Goal: Task Accomplishment & Management: Manage account settings

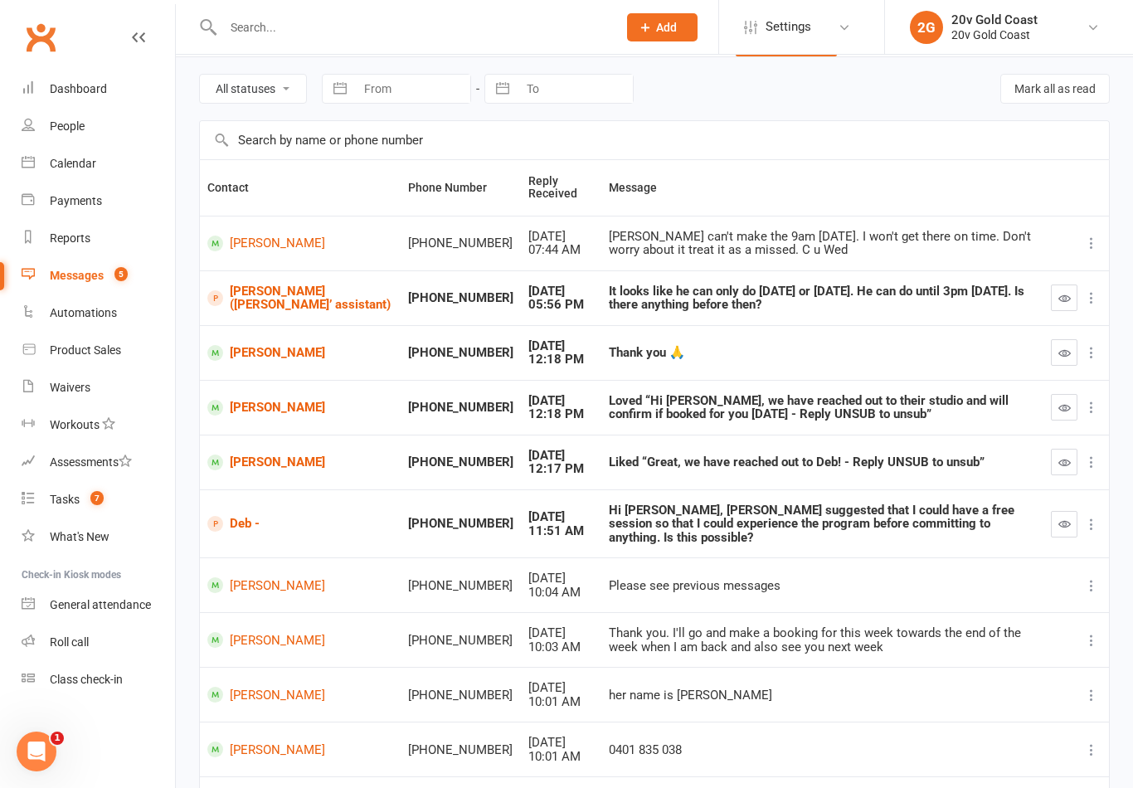
click at [85, 172] on link "Calendar" at bounding box center [98, 163] width 153 height 37
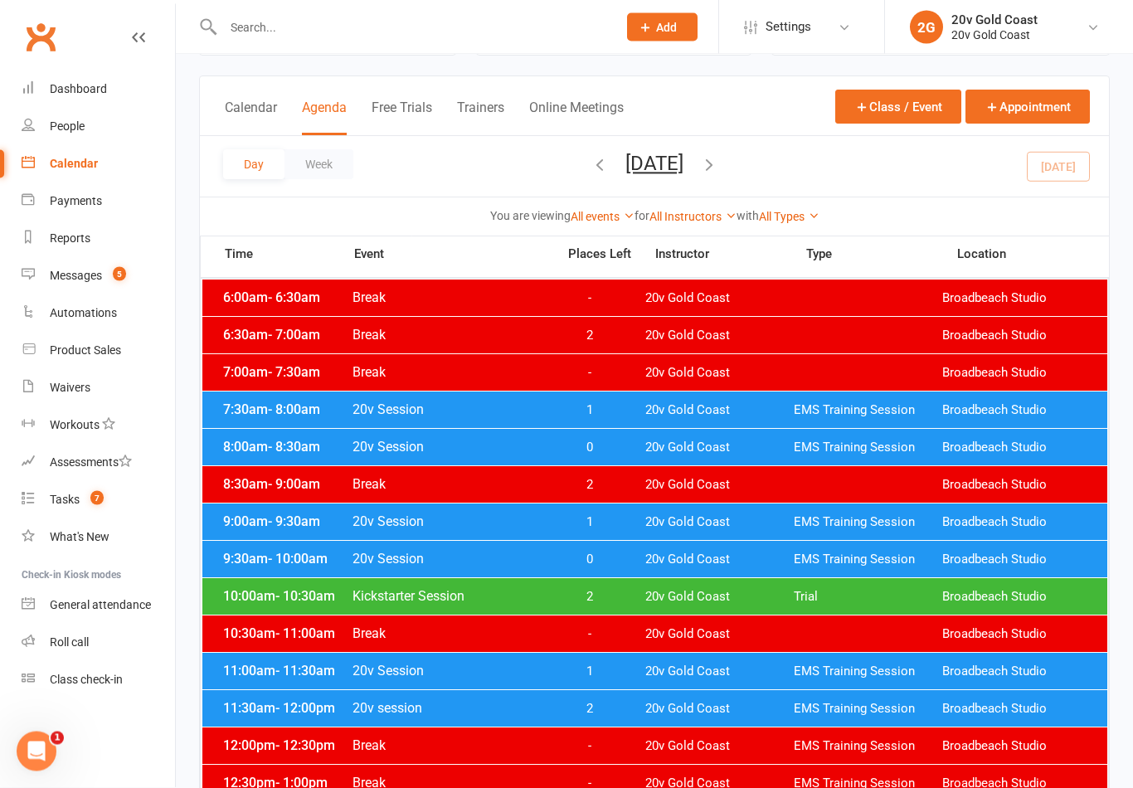
scroll to position [79, 0]
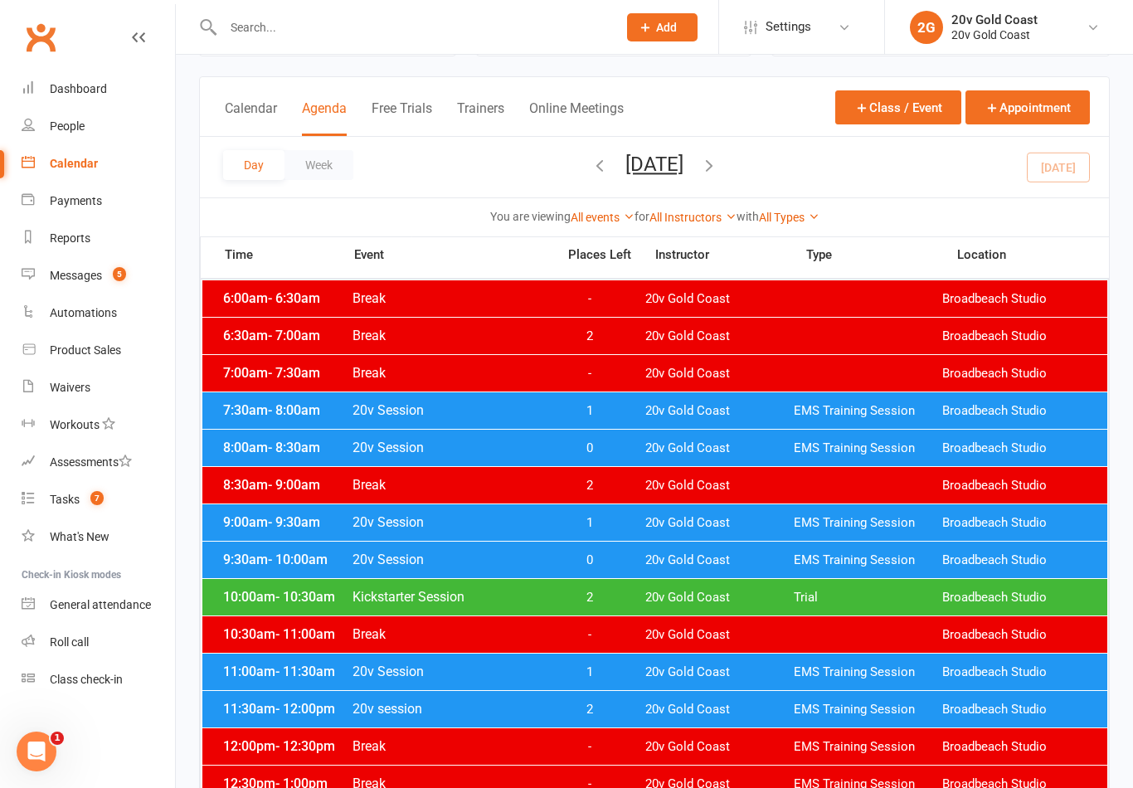
click at [608, 570] on div "9:30am - 10:00am 20v Session 0 20v Gold Coast EMS Training Session Broadbeach S…" at bounding box center [654, 559] width 905 height 36
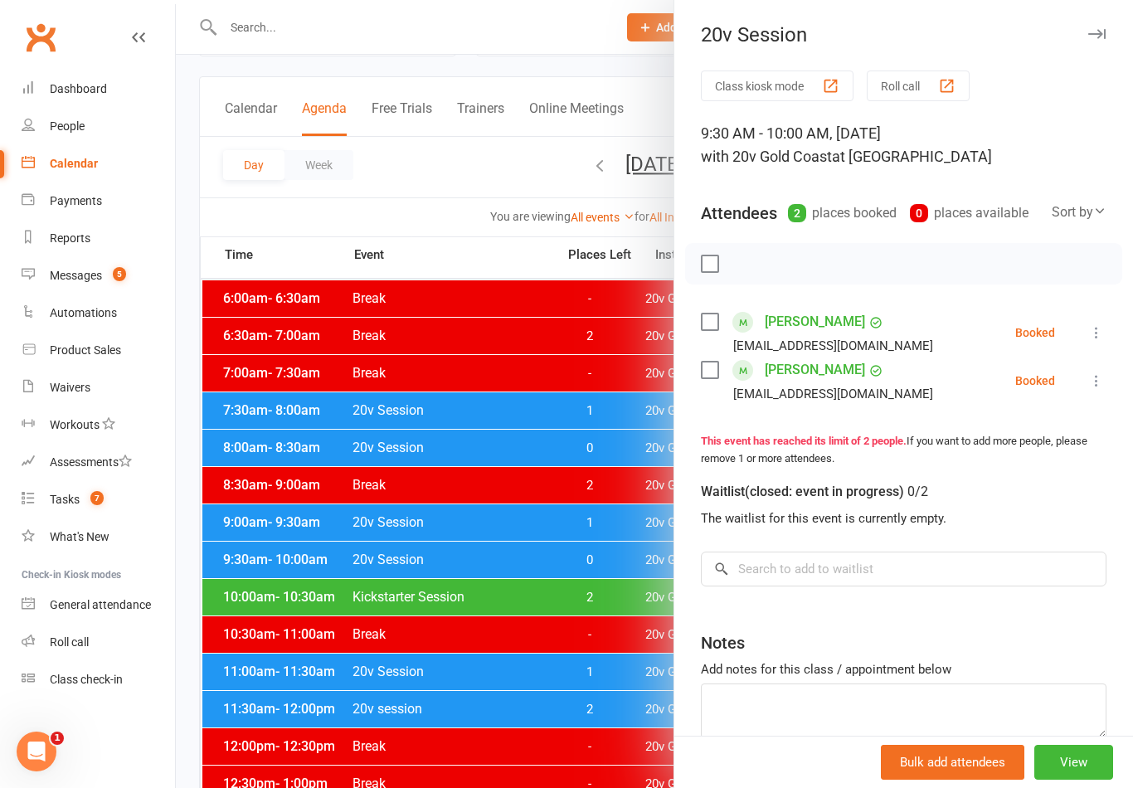
click at [812, 368] on link "[PERSON_NAME]" at bounding box center [814, 370] width 100 height 27
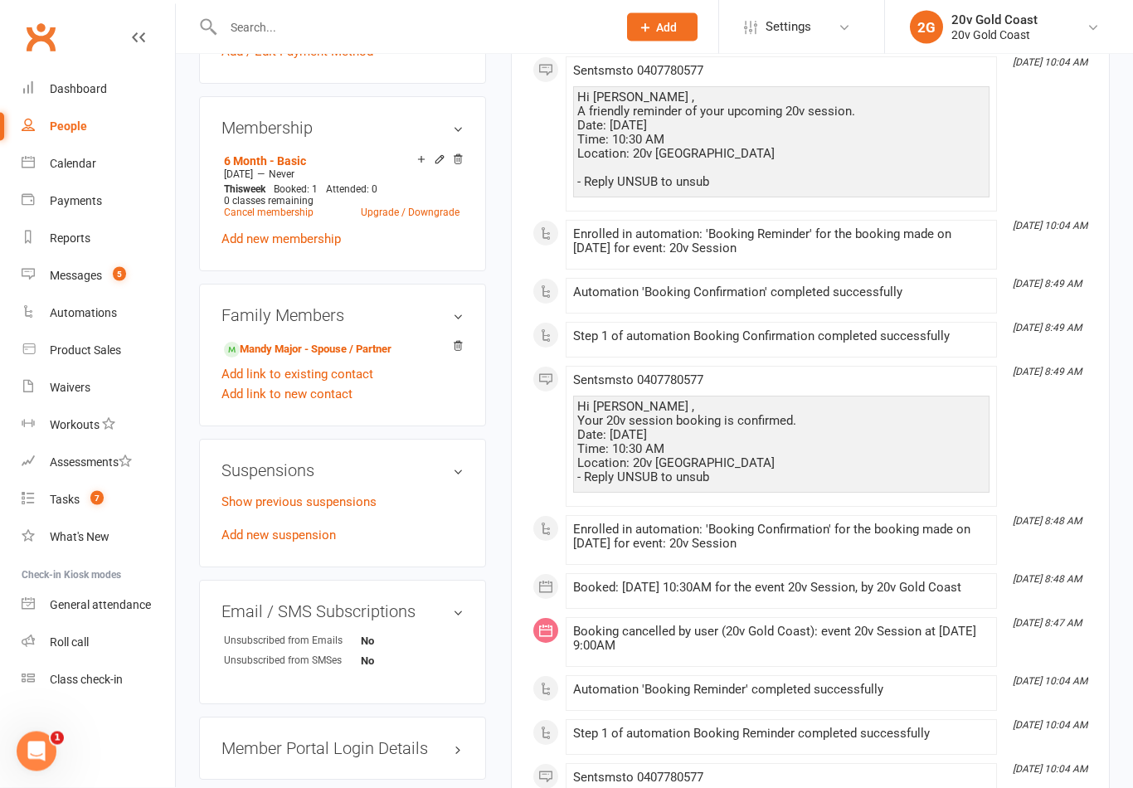
click at [298, 528] on link "Add new suspension" at bounding box center [278, 535] width 114 height 15
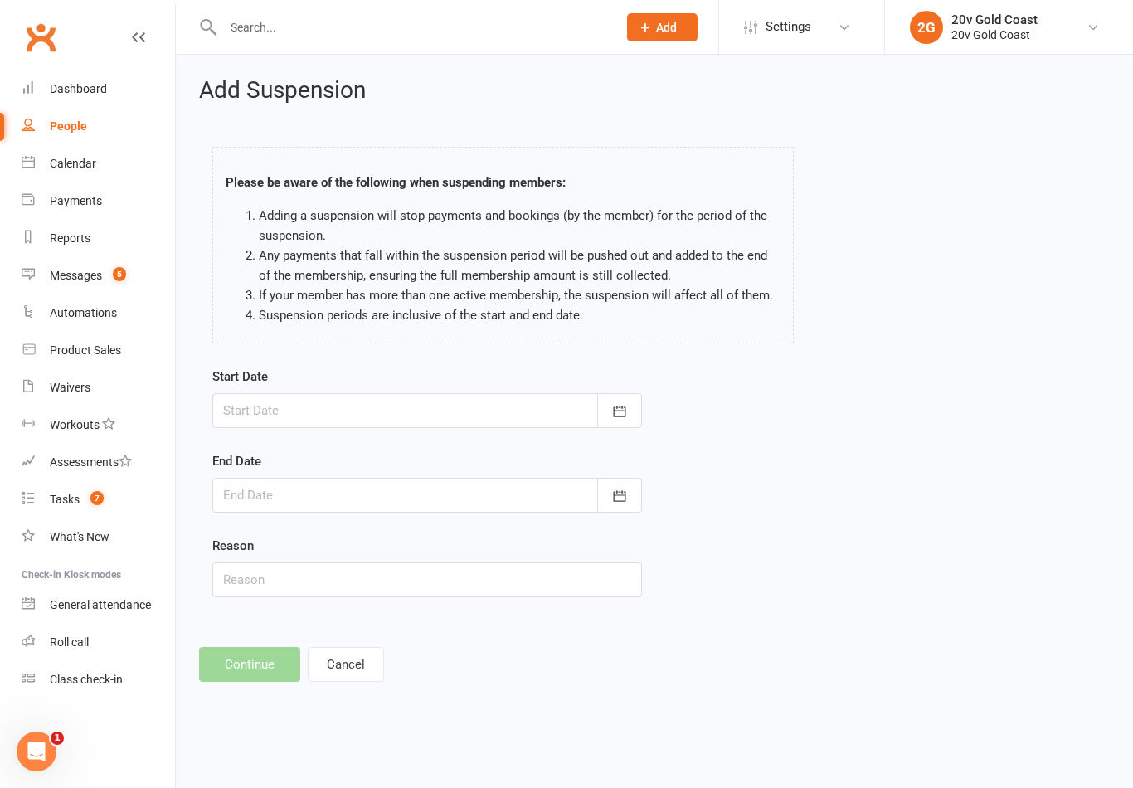
click at [628, 409] on button "button" at bounding box center [619, 410] width 45 height 35
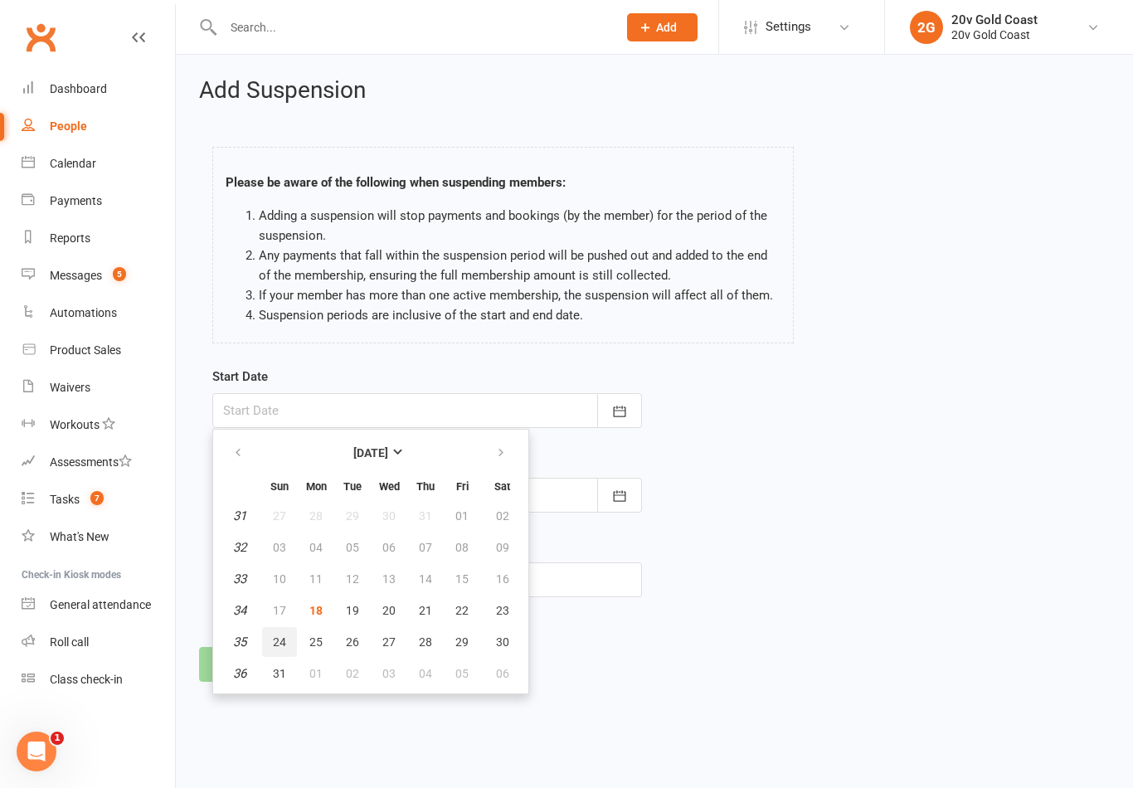
click at [286, 634] on button "24" at bounding box center [279, 642] width 35 height 30
type input "[DATE]"
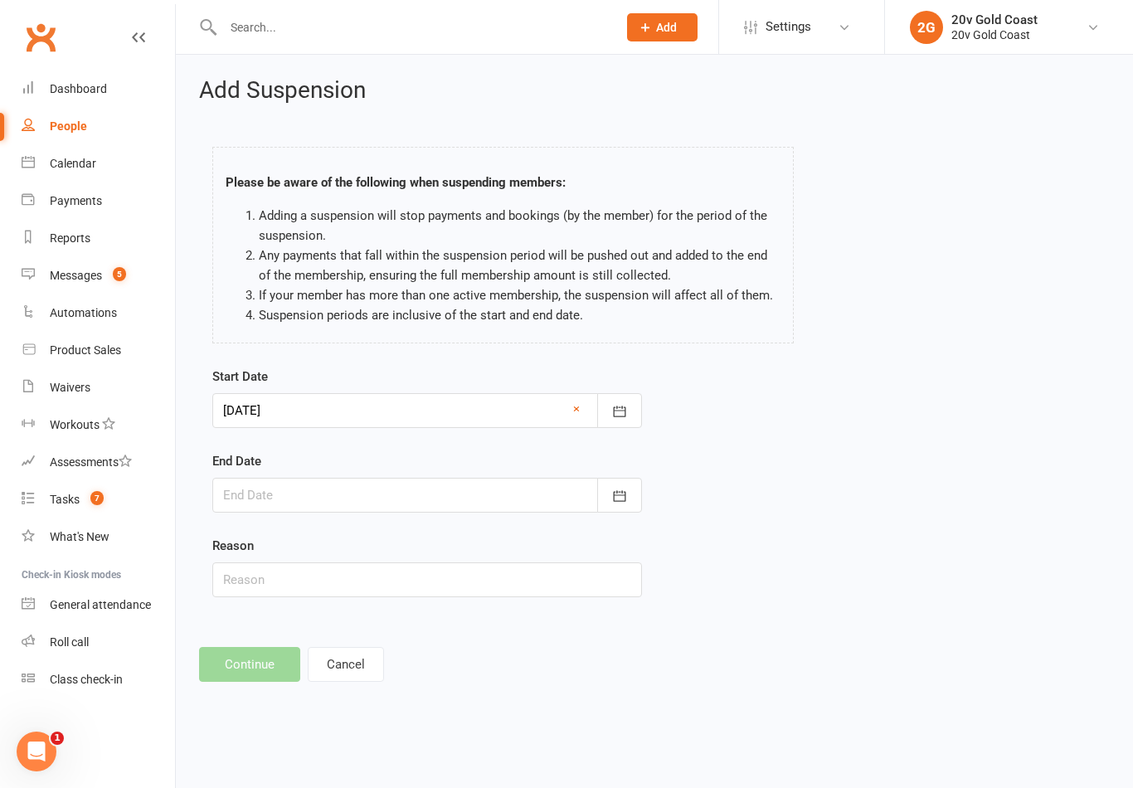
click at [610, 506] on button "button" at bounding box center [619, 495] width 45 height 35
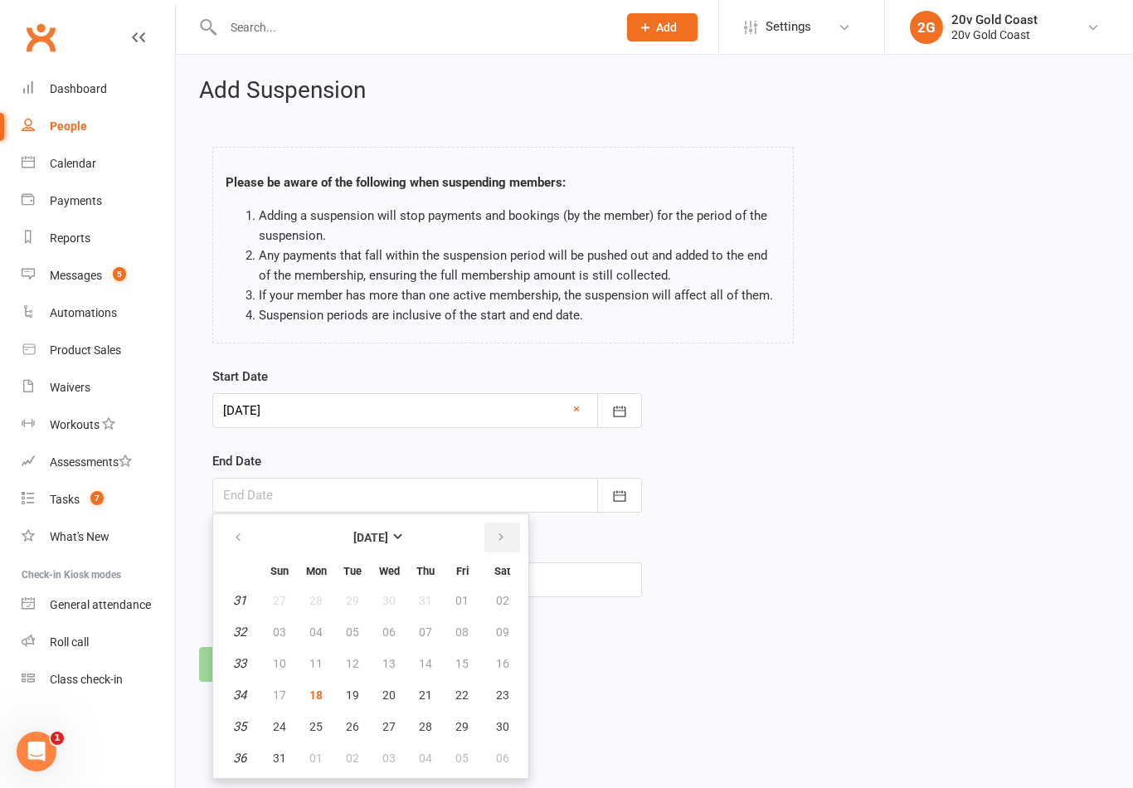
click at [499, 536] on icon "button" at bounding box center [501, 537] width 12 height 13
click at [285, 661] on span "14" at bounding box center [279, 663] width 13 height 13
type input "[DATE]"
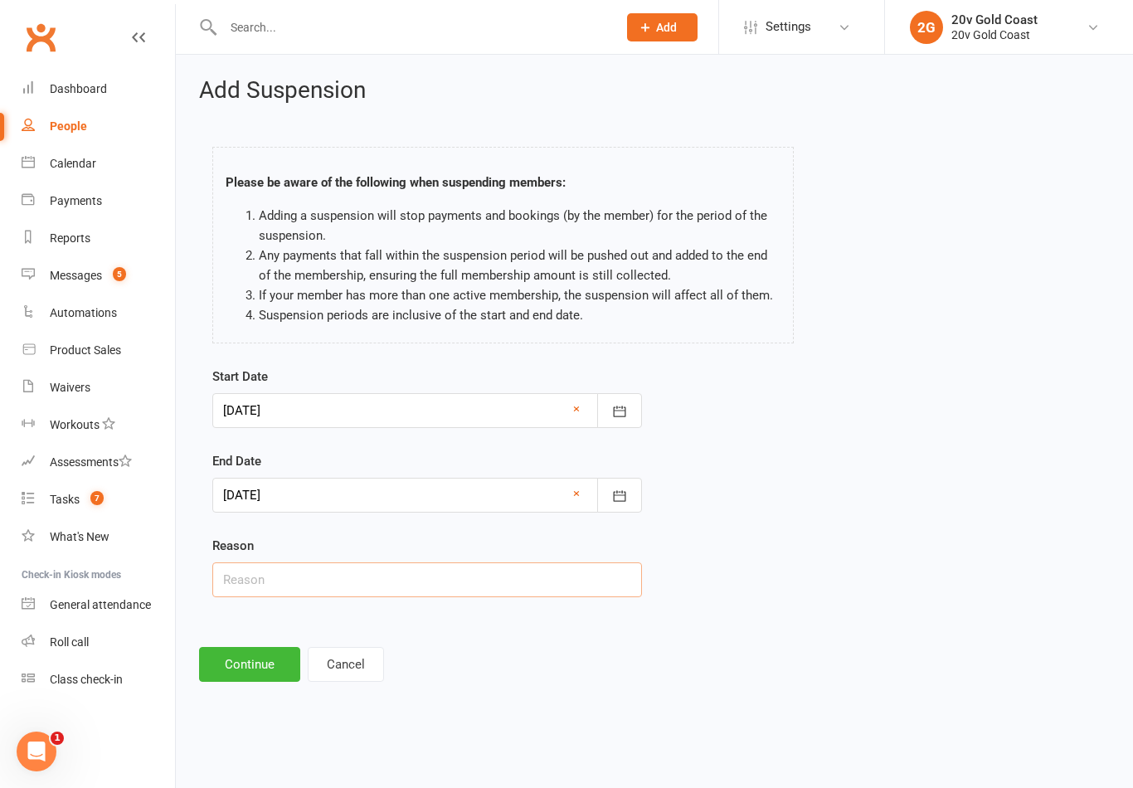
click at [347, 594] on input "text" at bounding box center [426, 579] width 429 height 35
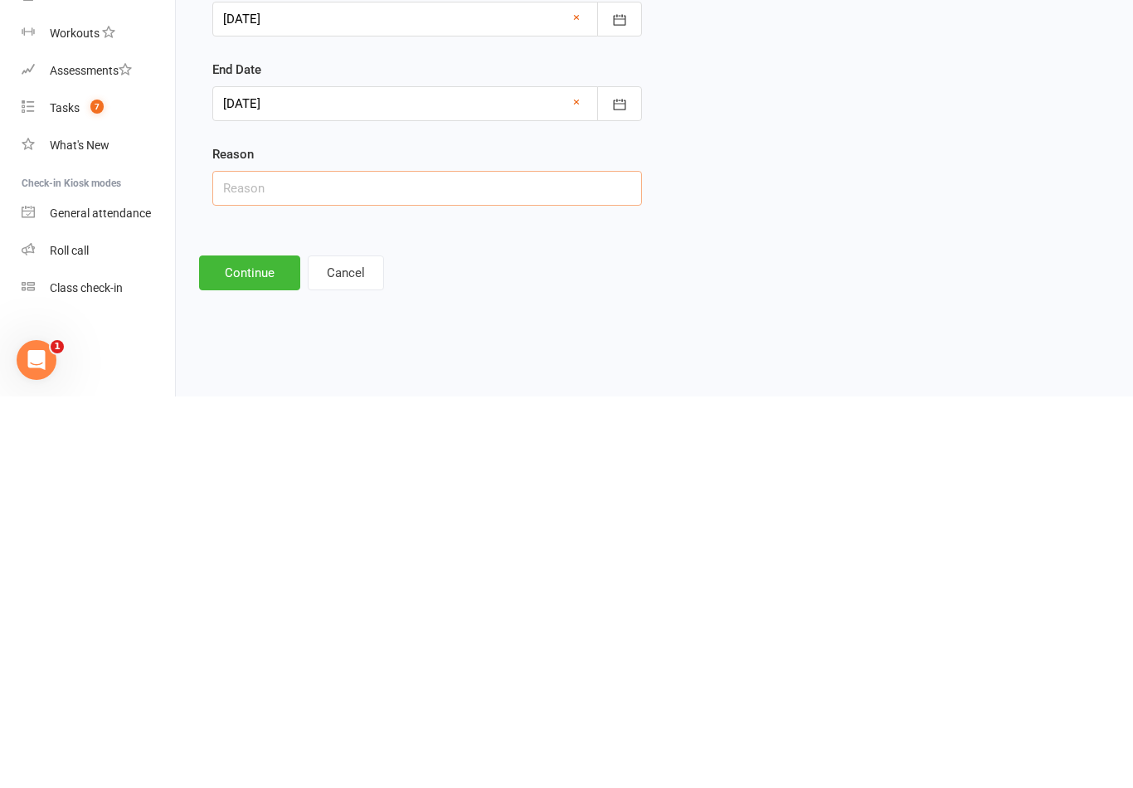
type input "W"
type input "Away for work"
click at [265, 647] on button "Continue" at bounding box center [249, 664] width 101 height 35
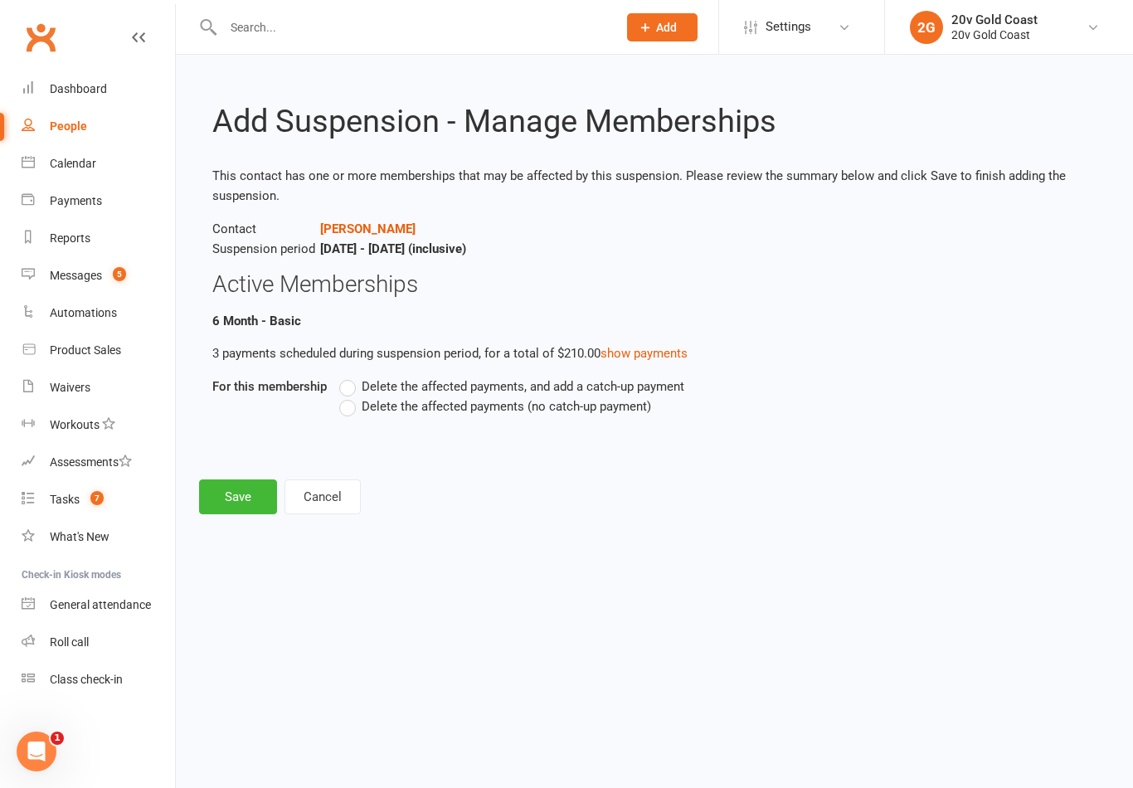
click at [370, 411] on span "Delete the affected payments (no catch-up payment)" at bounding box center [505, 404] width 289 height 17
click at [350, 396] on input "Delete the affected payments (no catch-up payment)" at bounding box center [344, 396] width 11 height 0
click at [248, 493] on button "Save" at bounding box center [238, 496] width 78 height 35
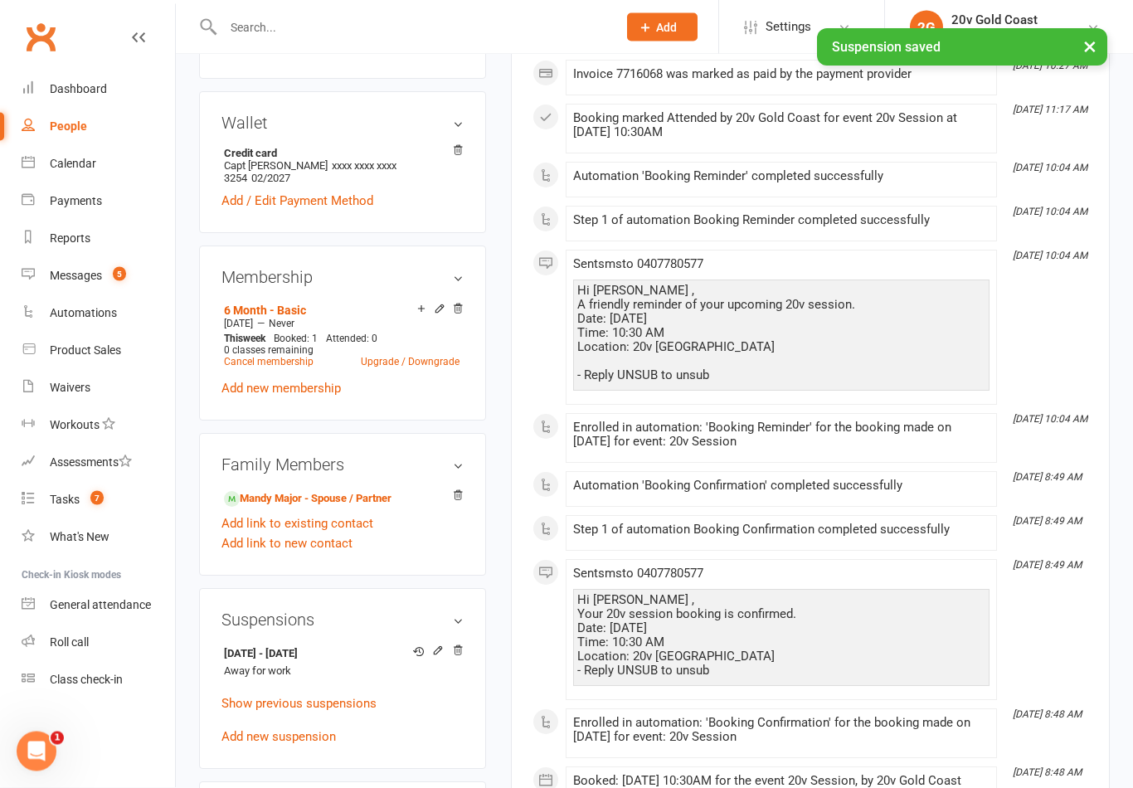
scroll to position [749, 0]
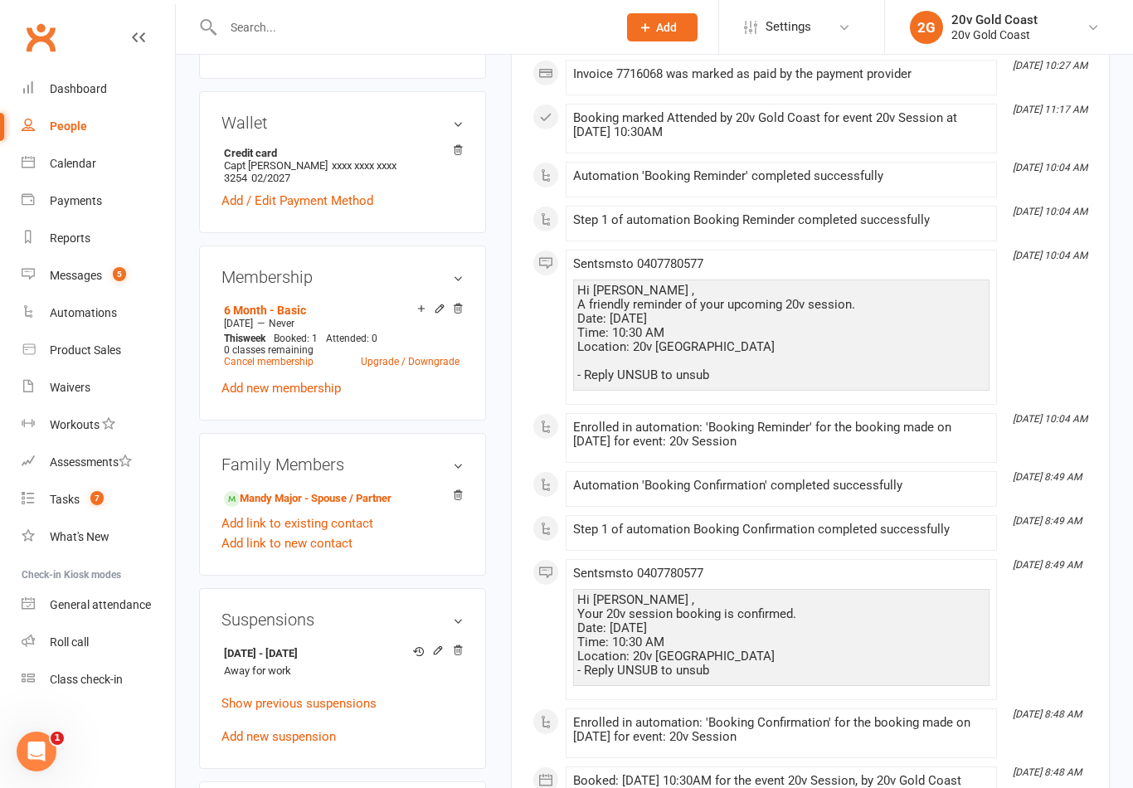
click at [82, 154] on link "Calendar" at bounding box center [98, 163] width 153 height 37
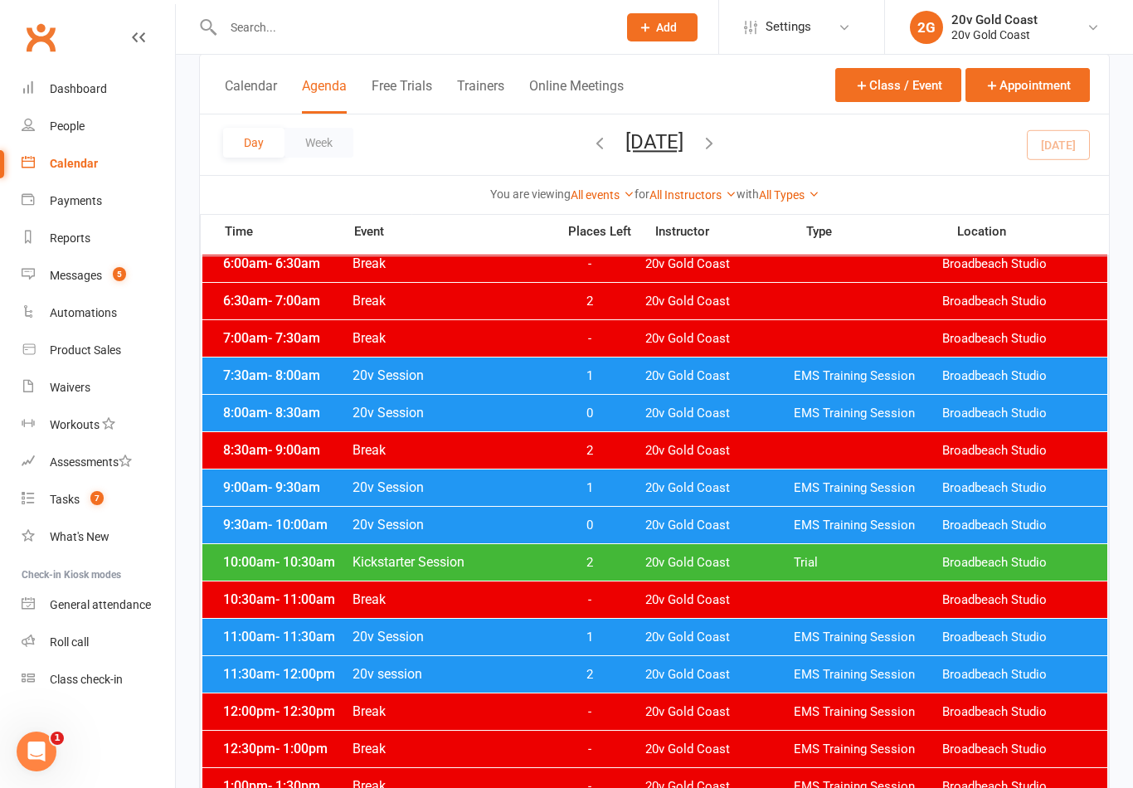
scroll to position [115, 0]
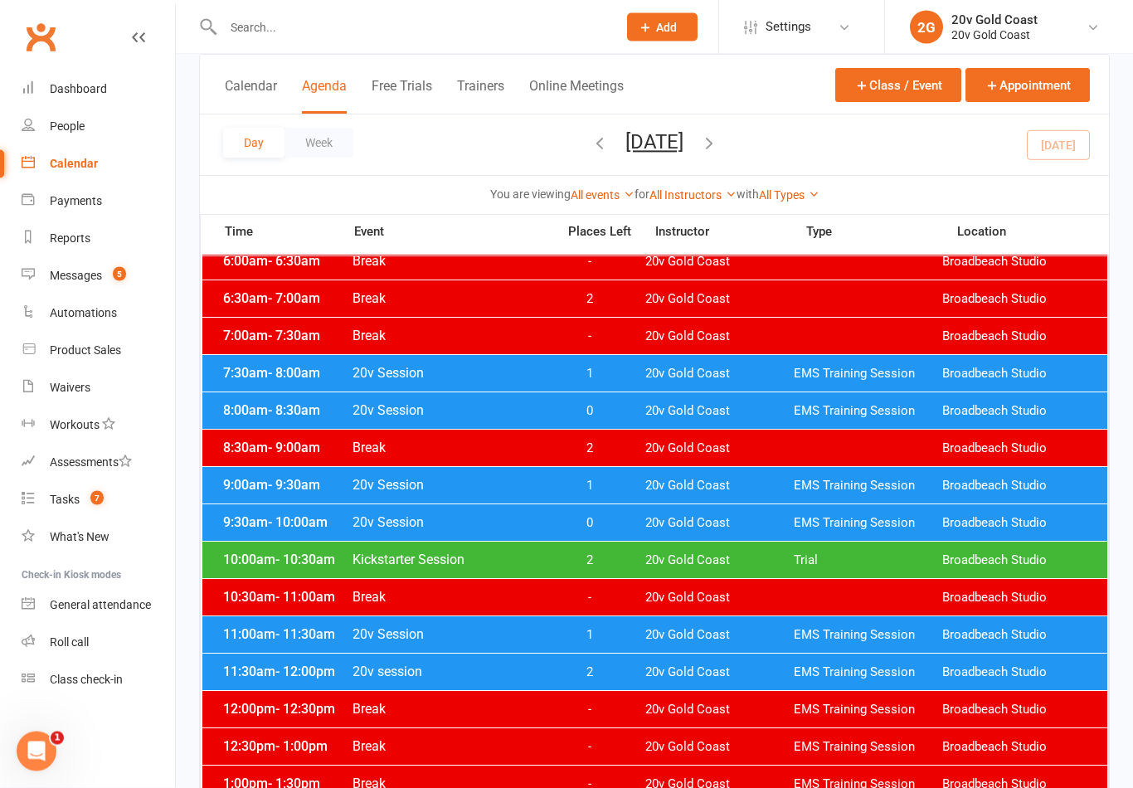
click at [610, 630] on span "1" at bounding box center [589, 636] width 87 height 16
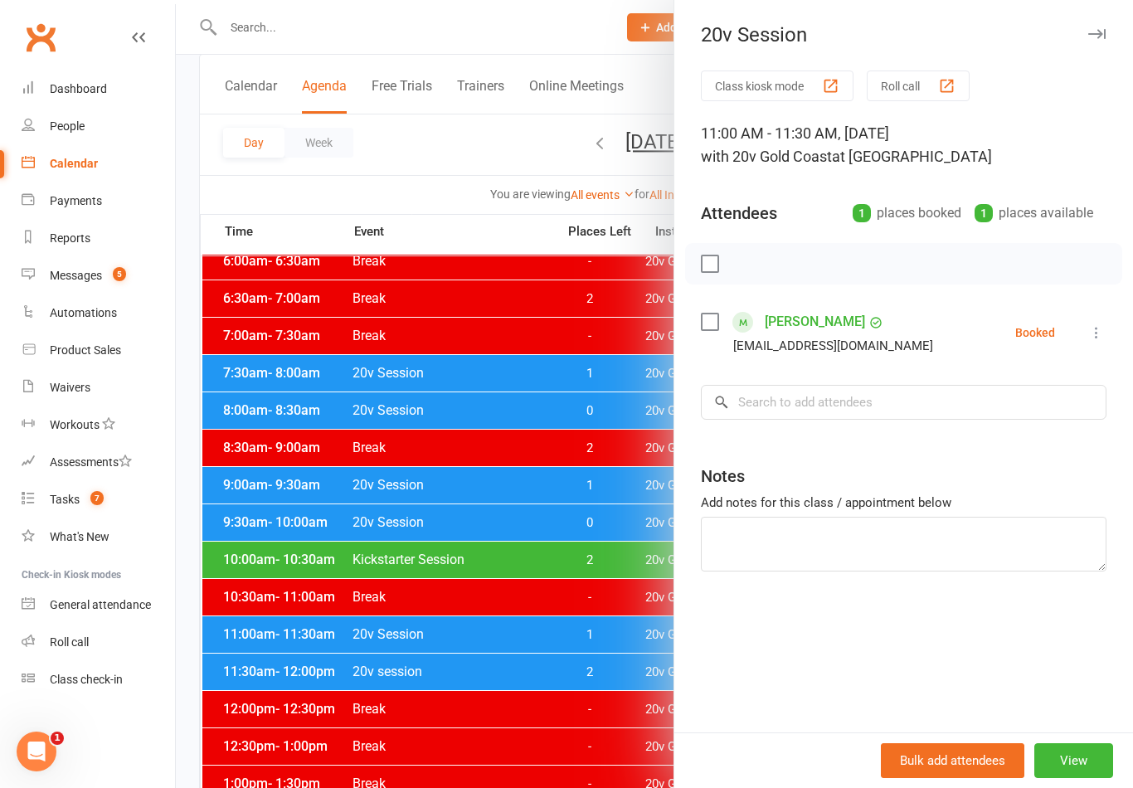
click at [609, 635] on div at bounding box center [654, 394] width 957 height 788
